Goal: Navigation & Orientation: Find specific page/section

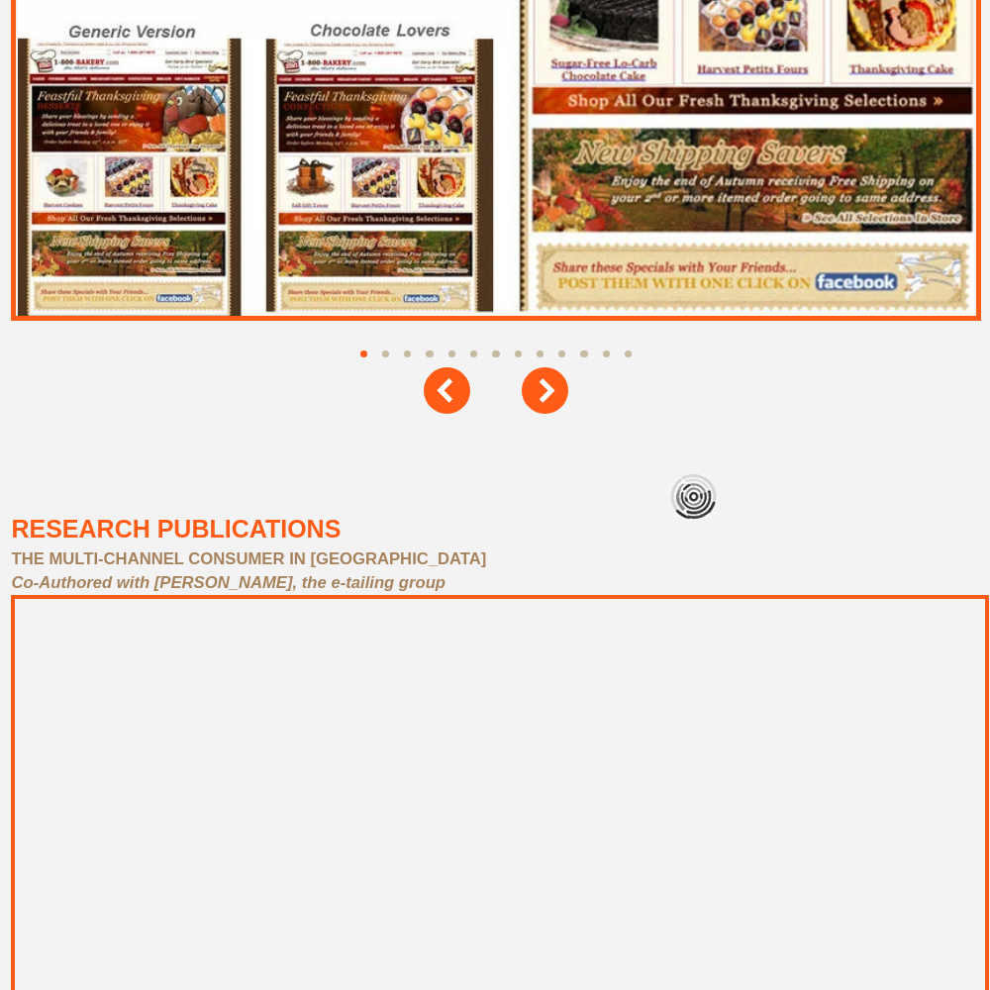
scroll to position [8910, 0]
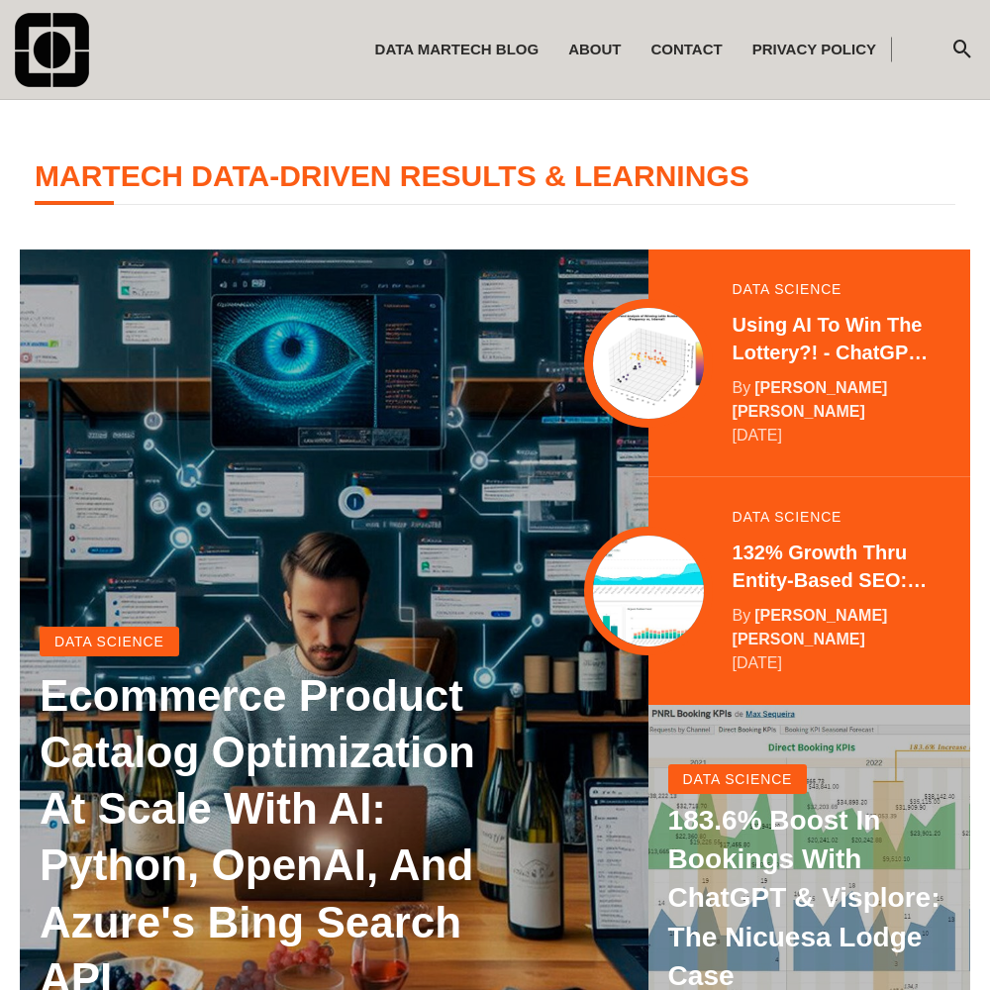
scroll to position [392, 0]
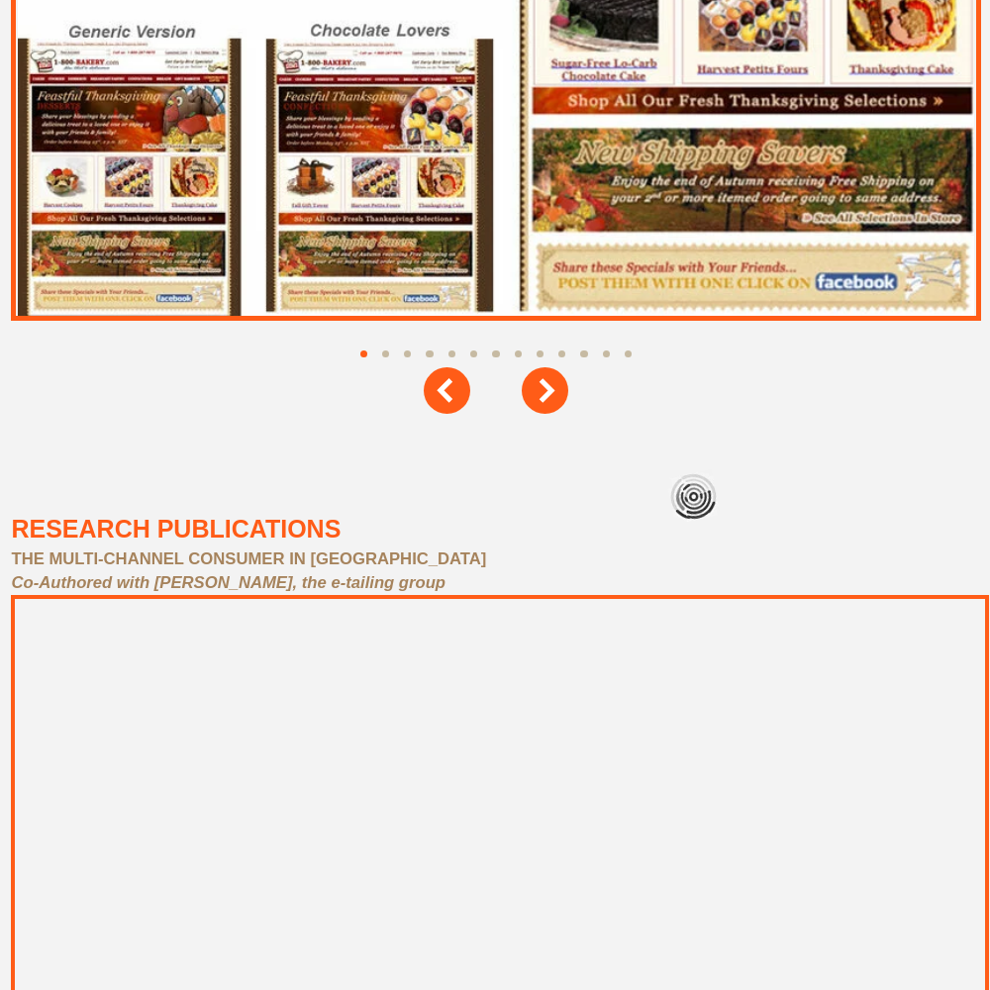
scroll to position [8910, 0]
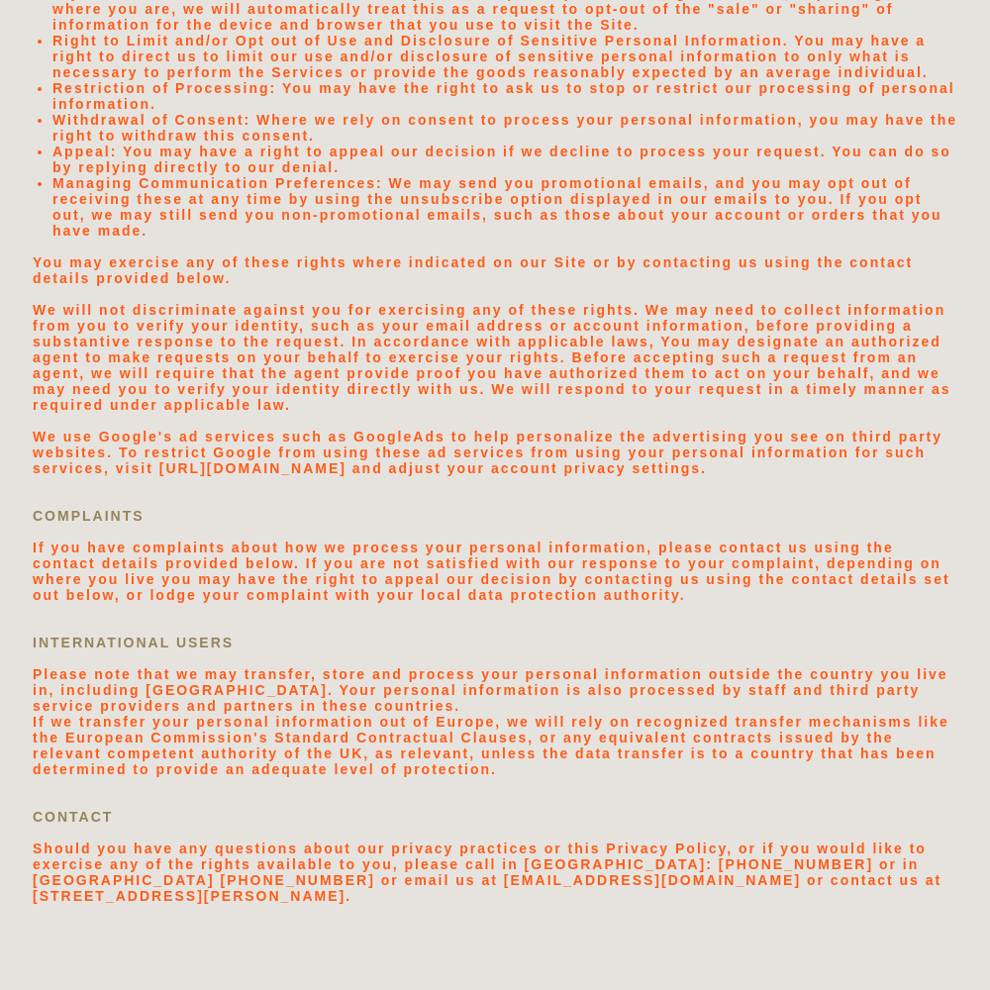
scroll to position [4207, 0]
